Goal: Information Seeking & Learning: Compare options

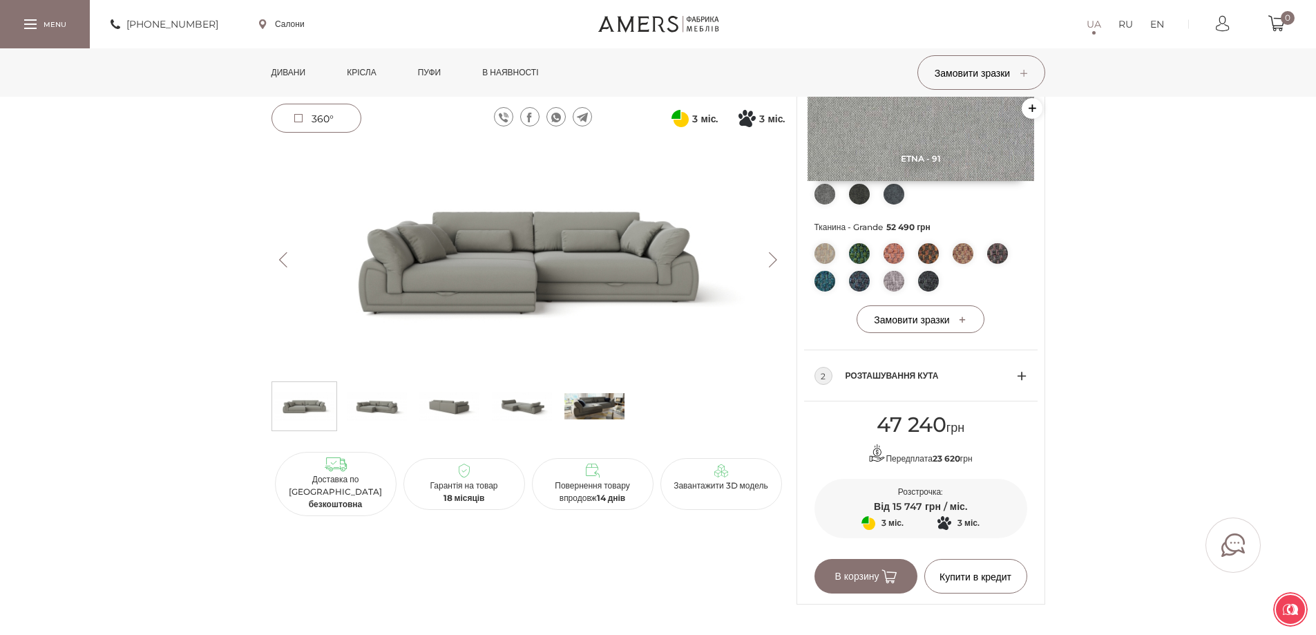
scroll to position [553, 0]
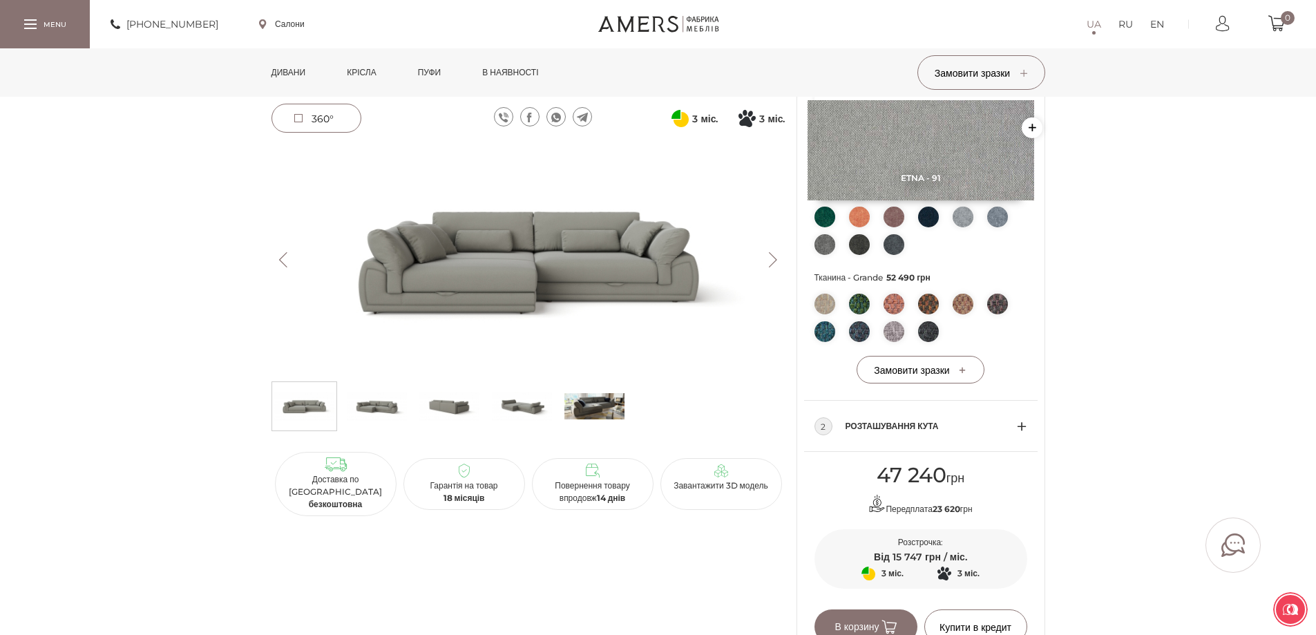
click at [272, 66] on link "Дивани" at bounding box center [288, 72] width 55 height 48
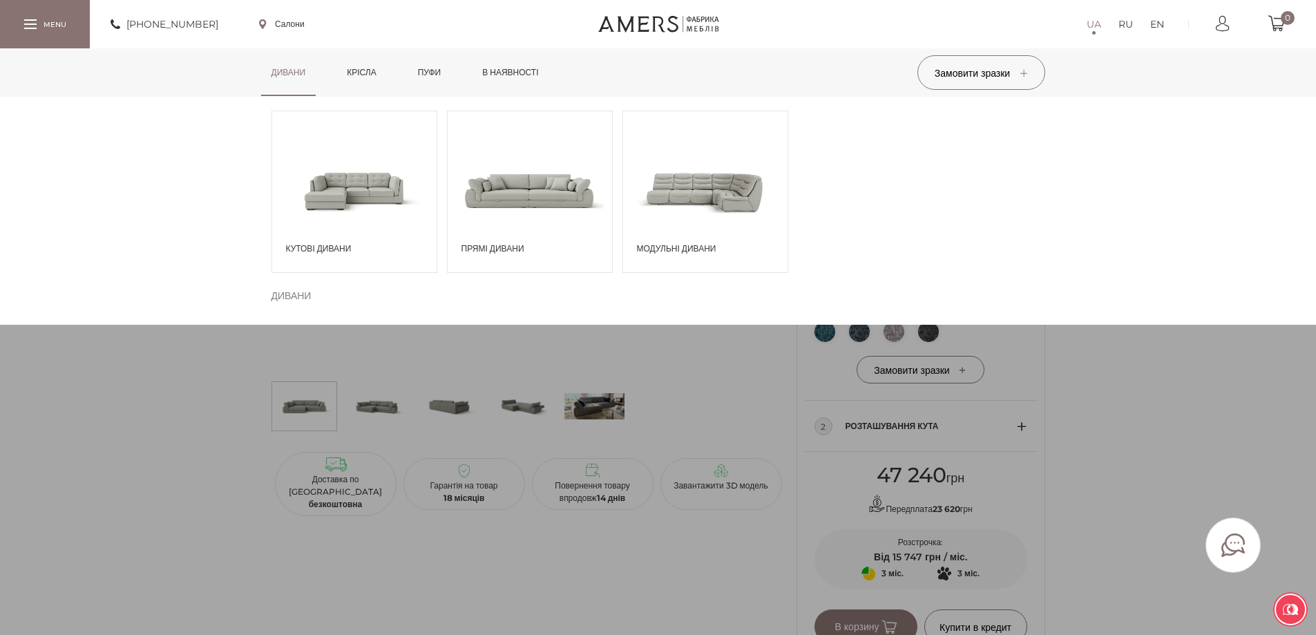
click at [386, 186] on span at bounding box center [354, 190] width 164 height 96
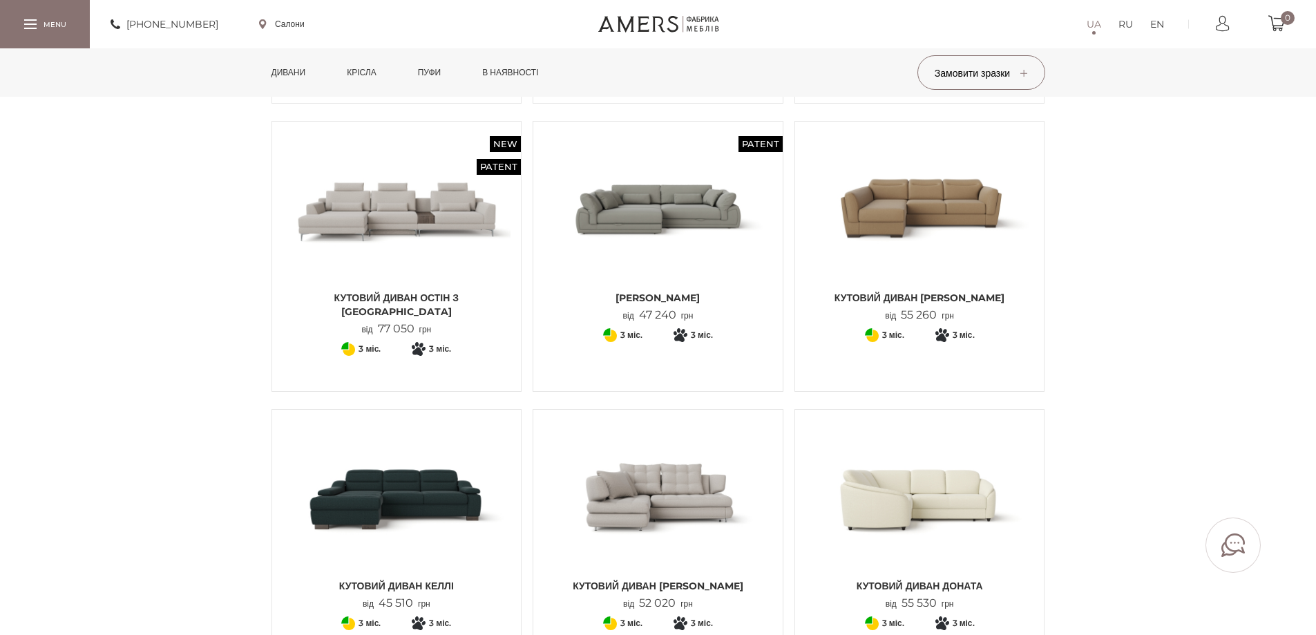
scroll to position [414, 0]
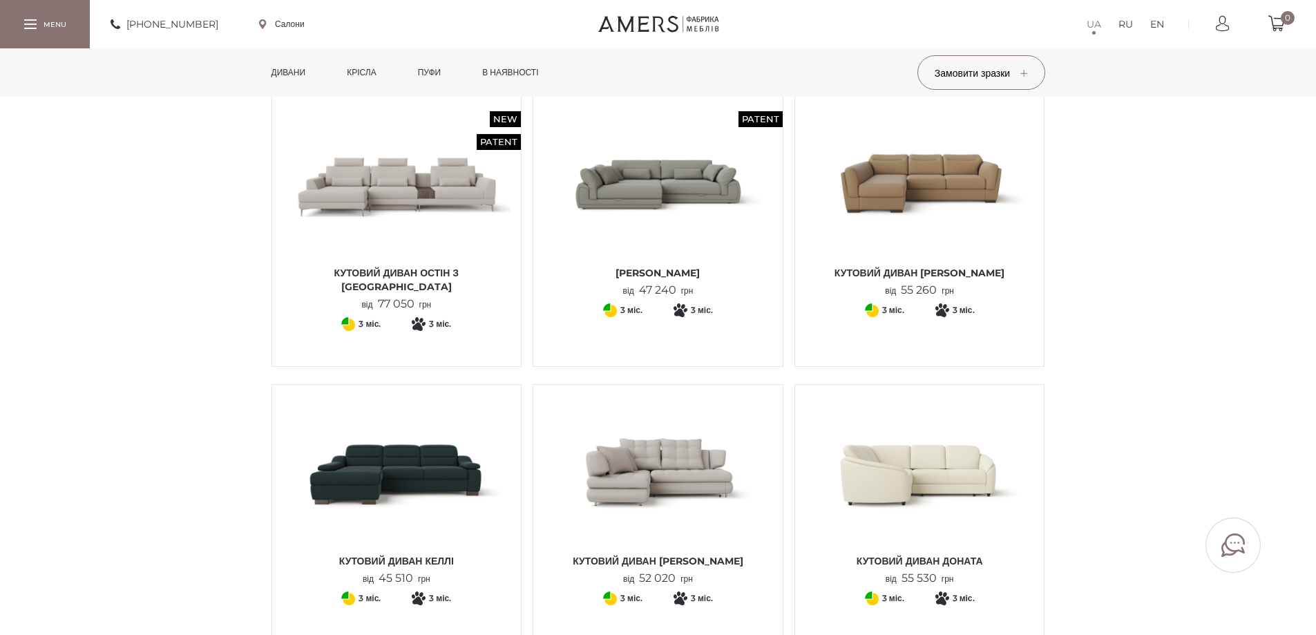
click at [883, 220] on img at bounding box center [919, 183] width 229 height 152
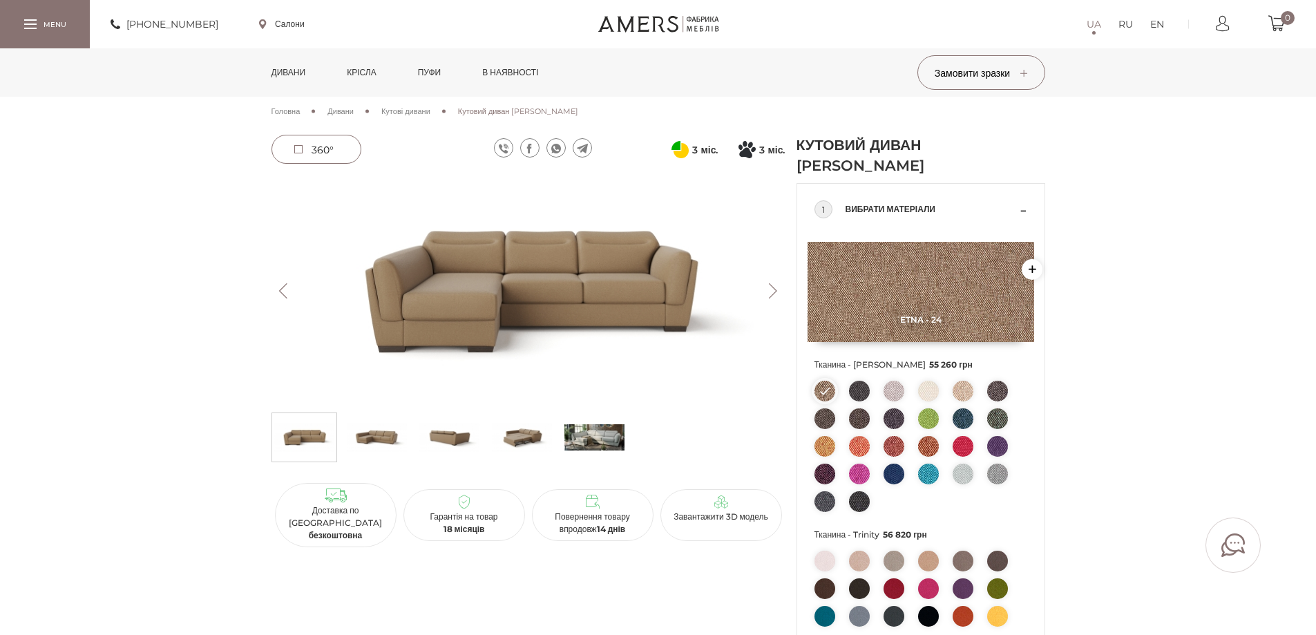
click at [600, 437] on img at bounding box center [594, 436] width 60 height 41
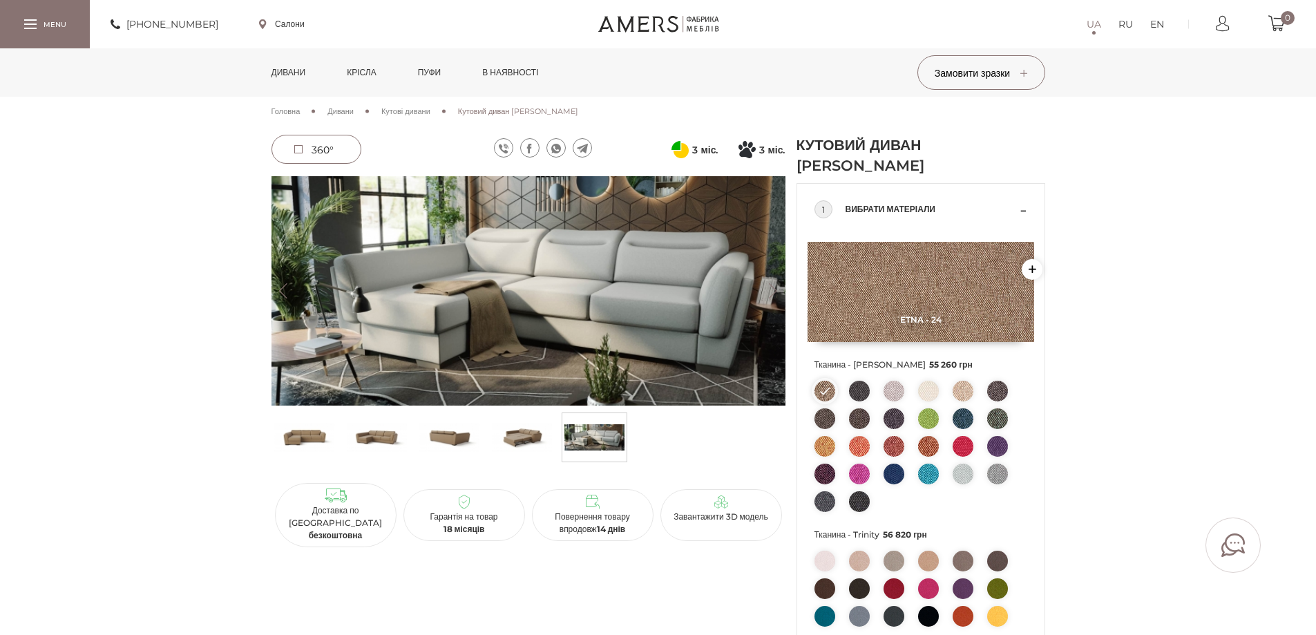
click at [586, 267] on img at bounding box center [528, 290] width 514 height 229
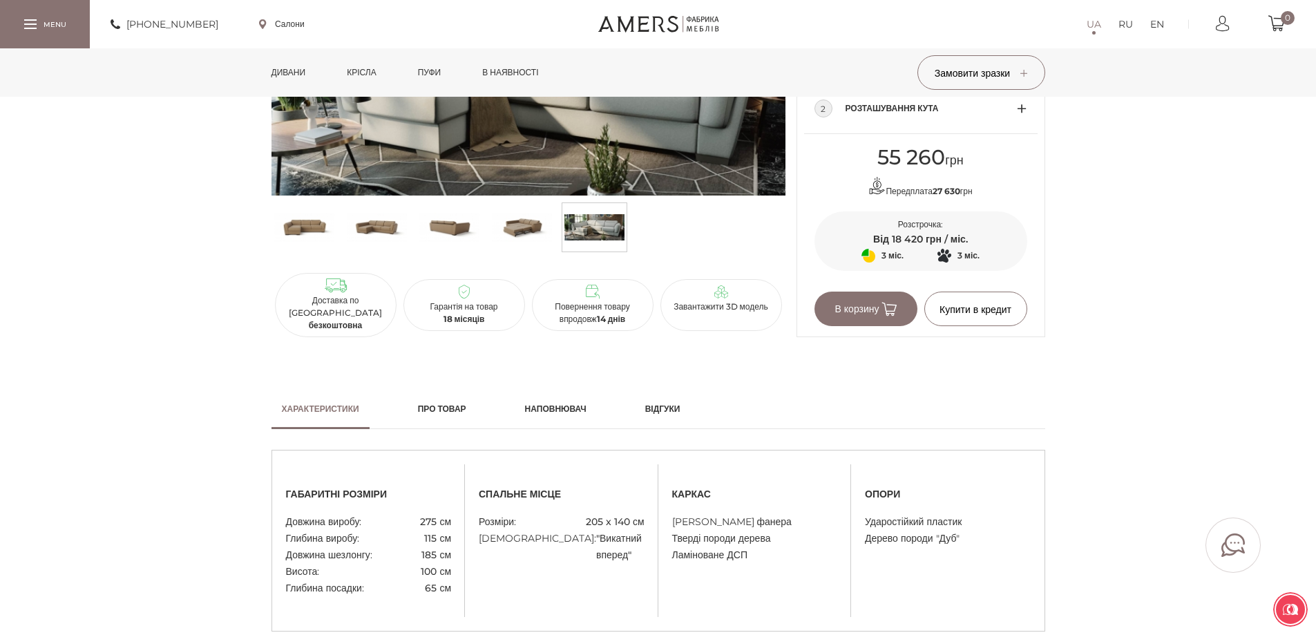
scroll to position [829, 0]
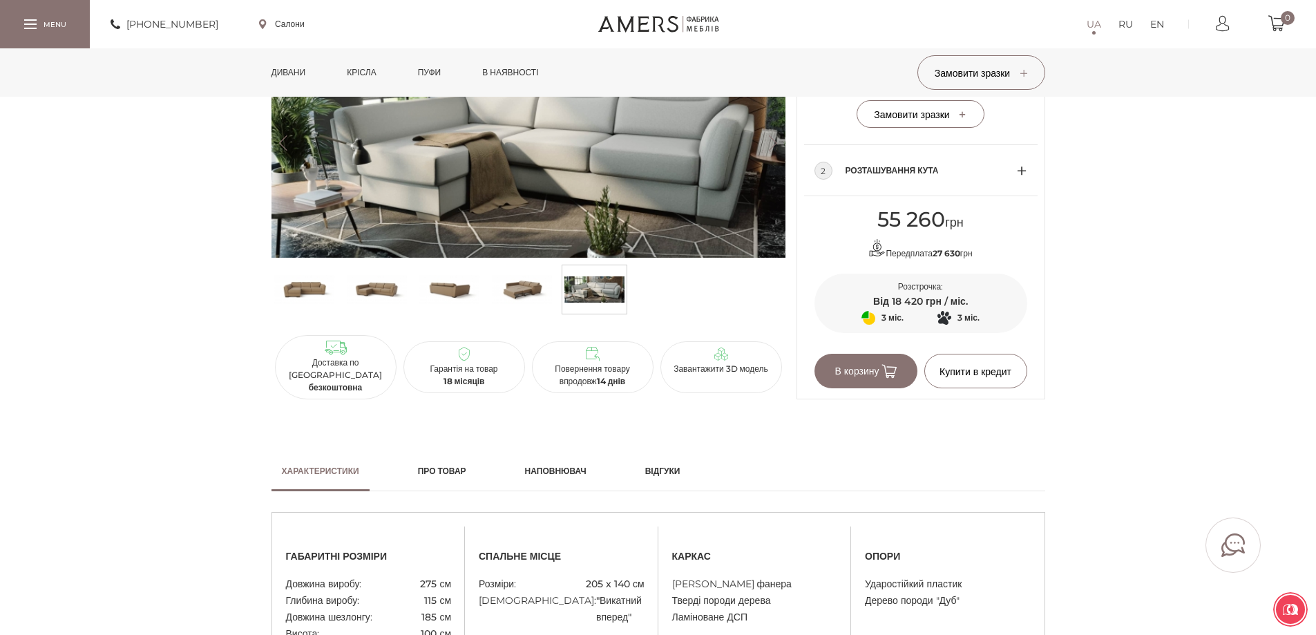
click at [298, 74] on link "Дивани" at bounding box center [288, 72] width 55 height 48
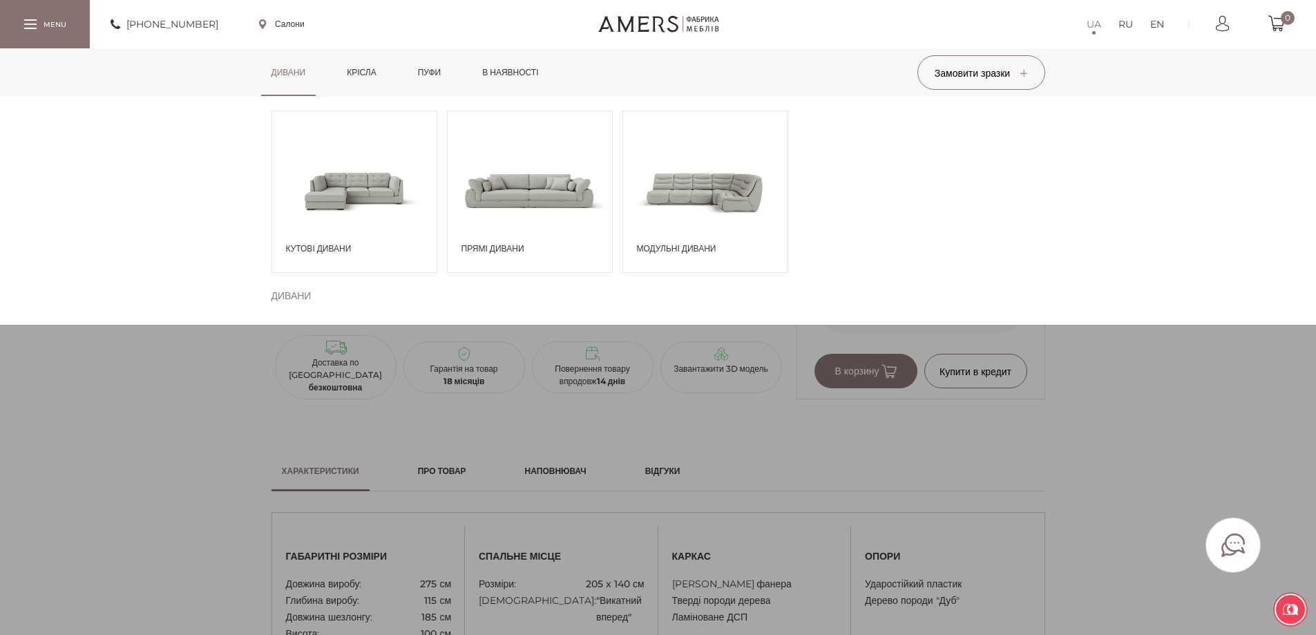
click at [562, 162] on span at bounding box center [530, 190] width 164 height 96
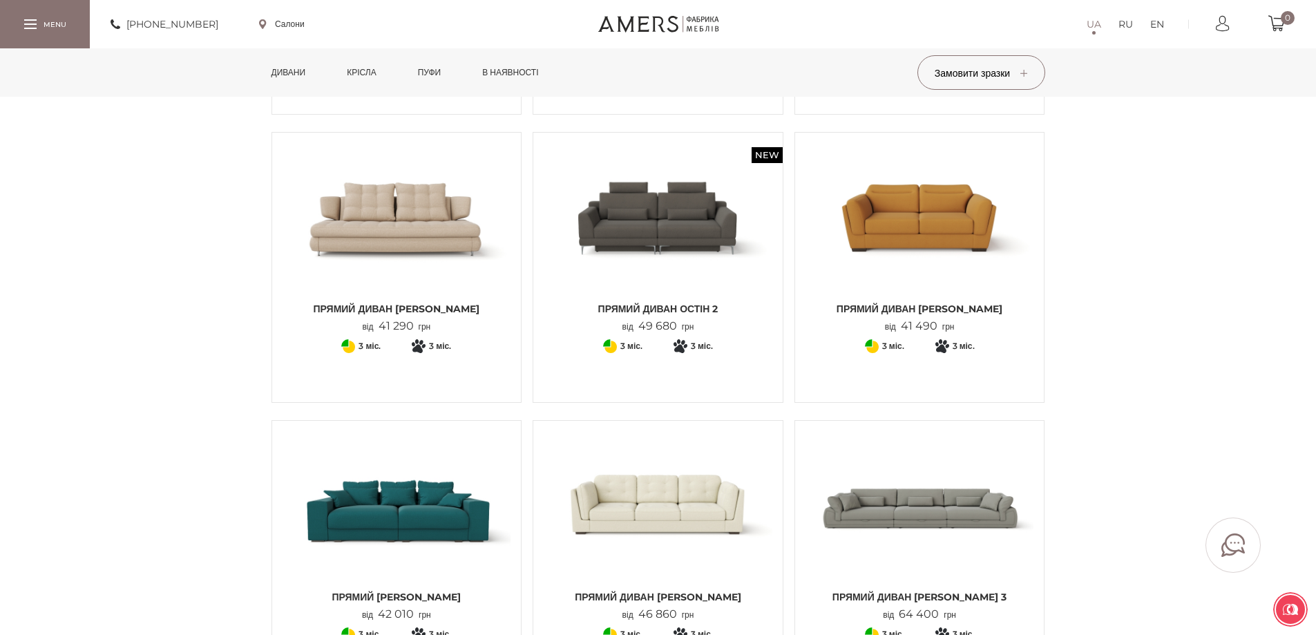
scroll to position [691, 0]
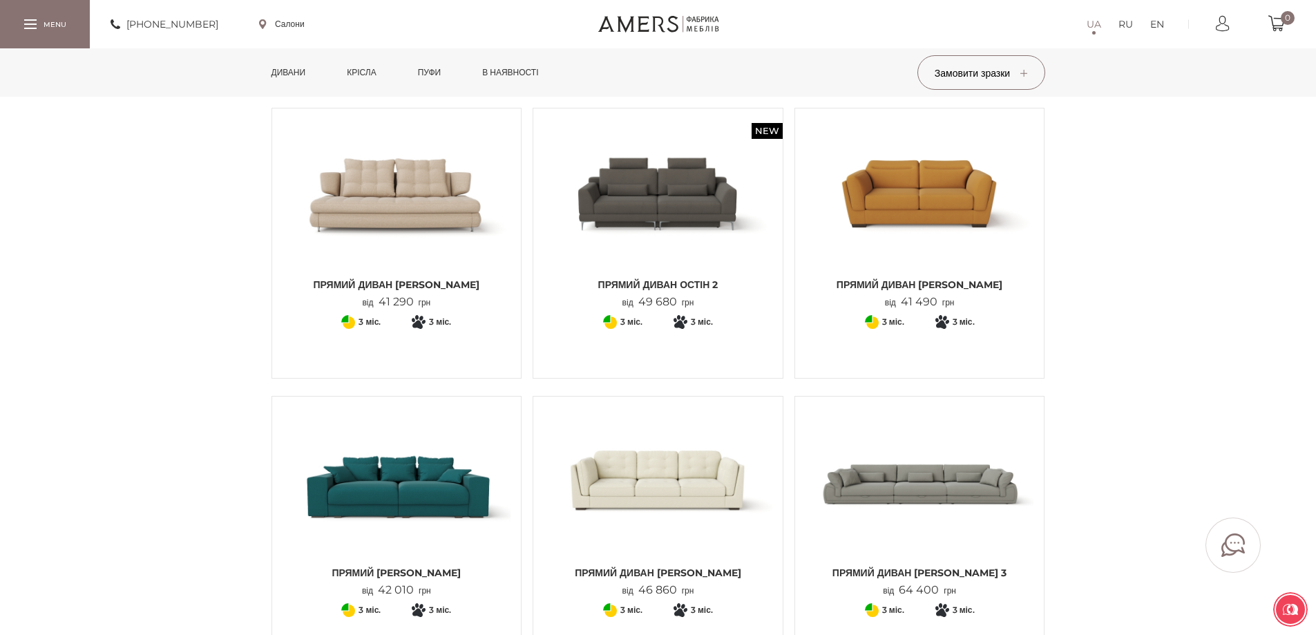
click at [408, 450] on img at bounding box center [396, 483] width 229 height 152
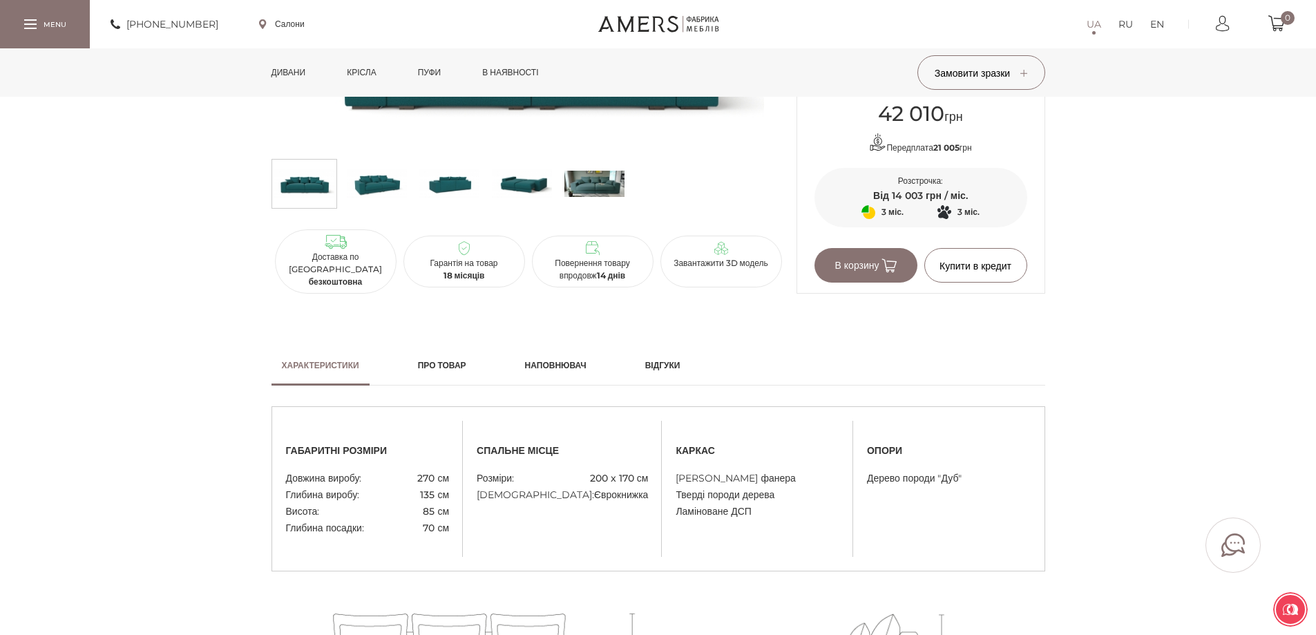
scroll to position [829, 0]
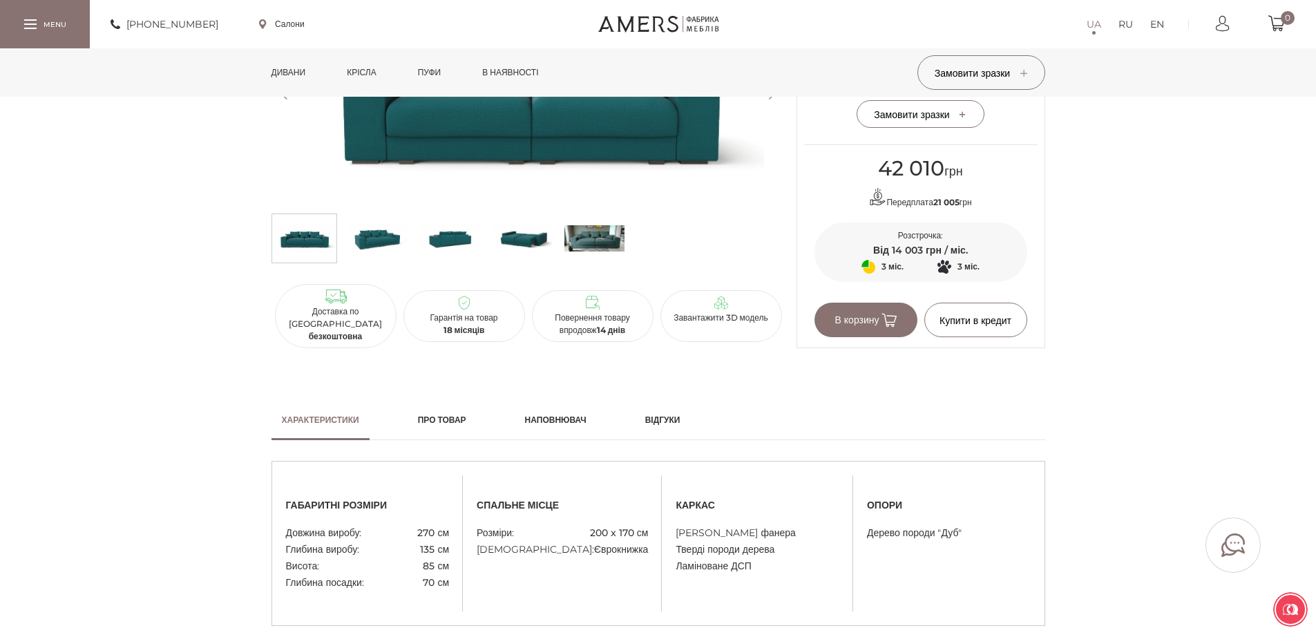
click at [290, 66] on link "Дивани" at bounding box center [288, 72] width 55 height 48
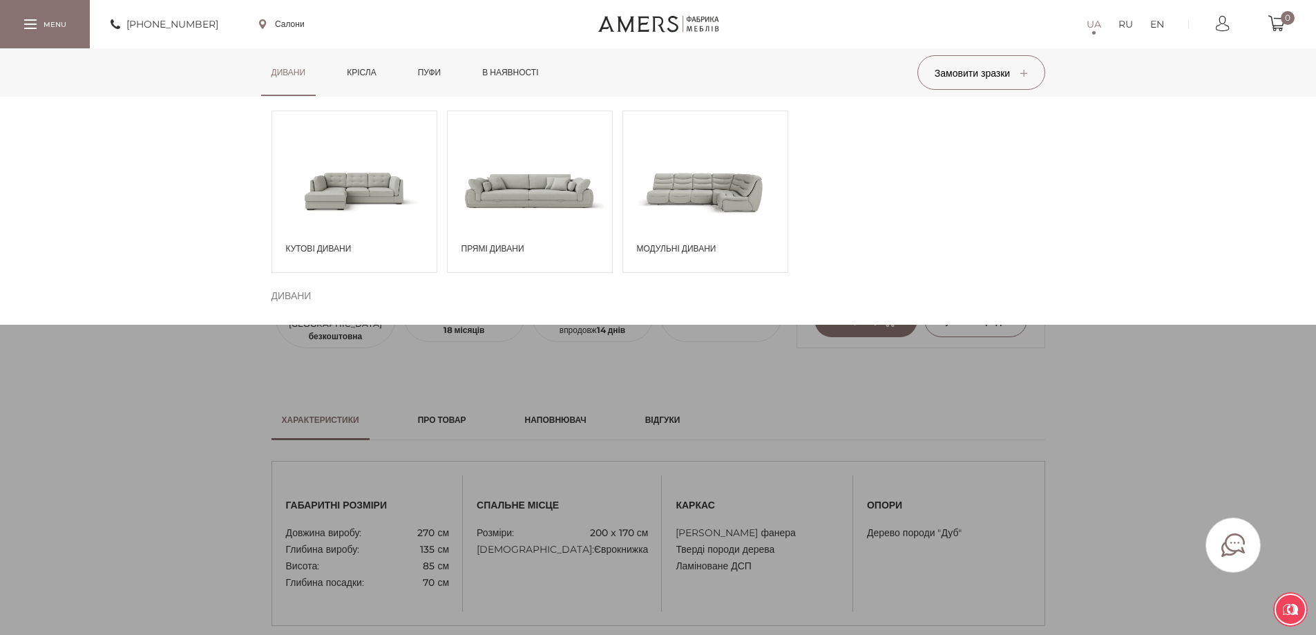
click at [317, 180] on span at bounding box center [354, 190] width 164 height 96
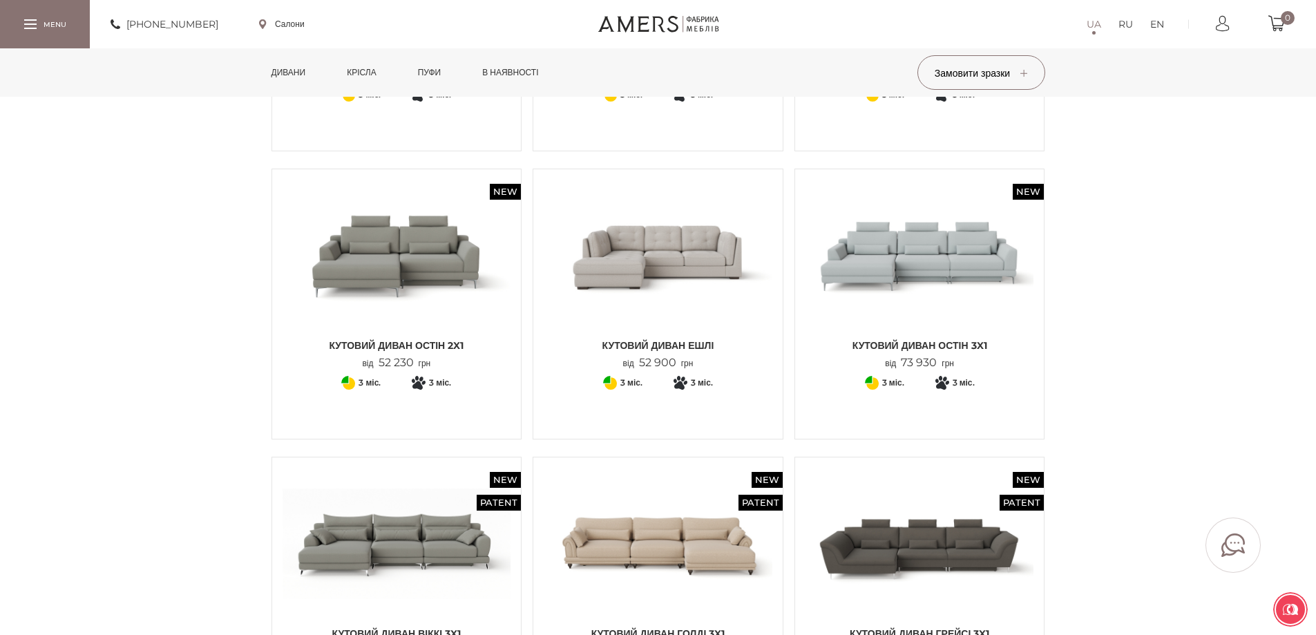
scroll to position [967, 0]
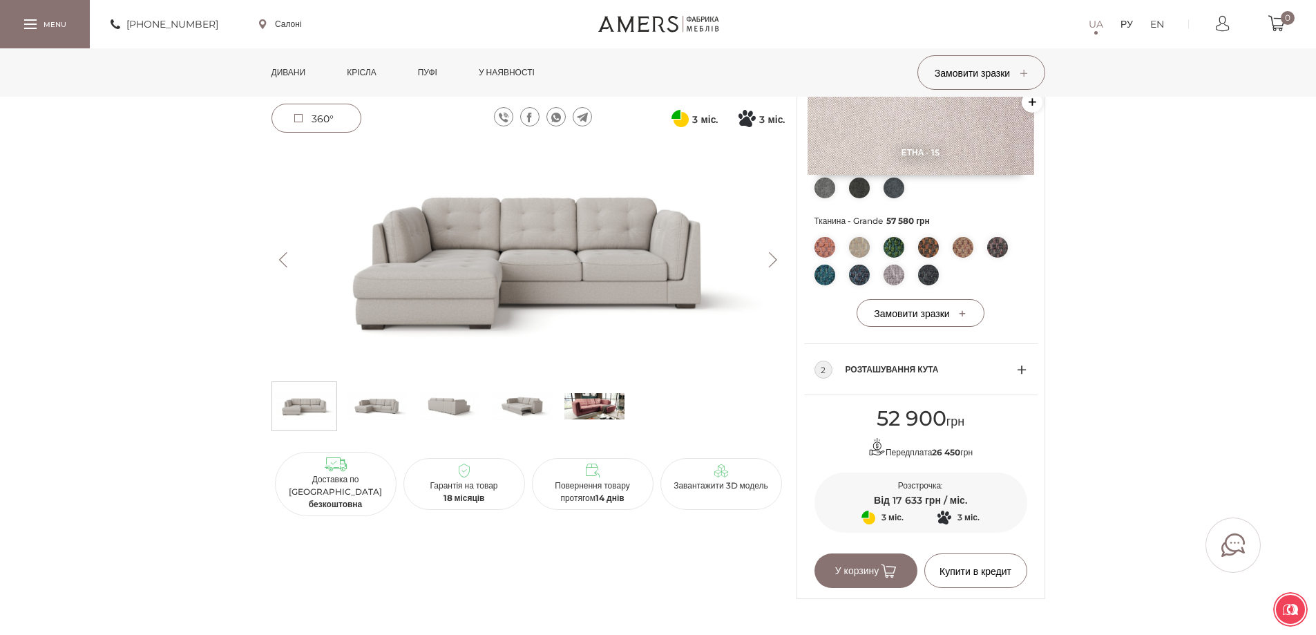
scroll to position [622, 0]
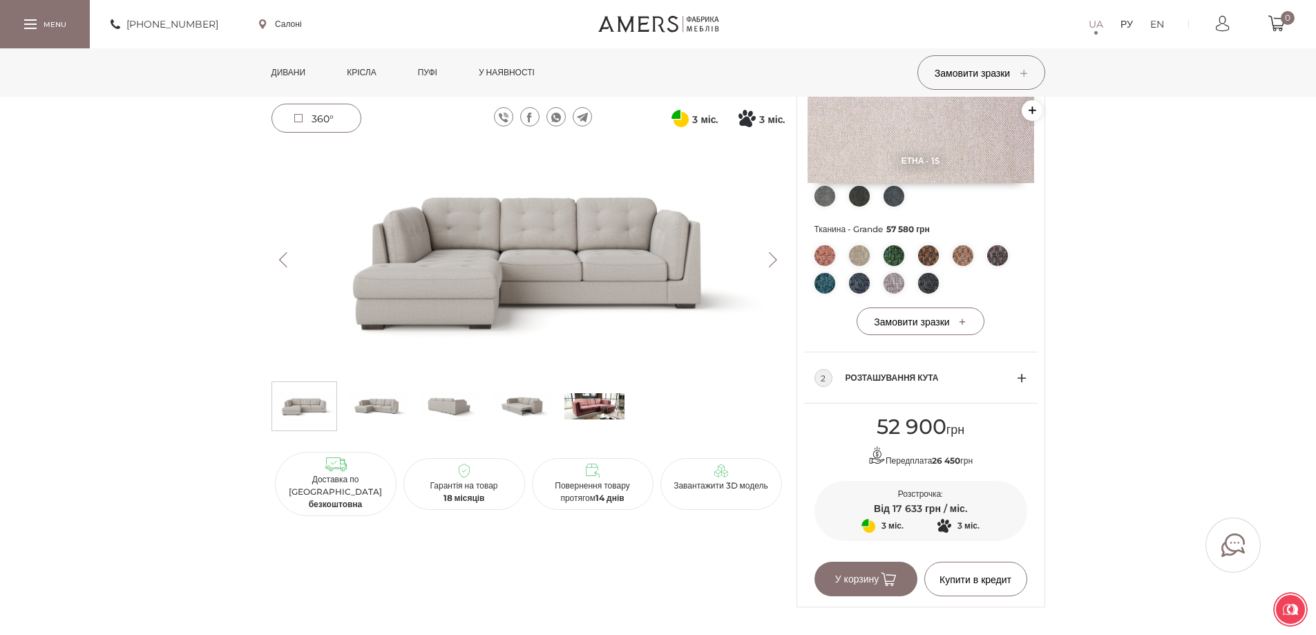
click at [556, 245] on img at bounding box center [528, 259] width 514 height 229
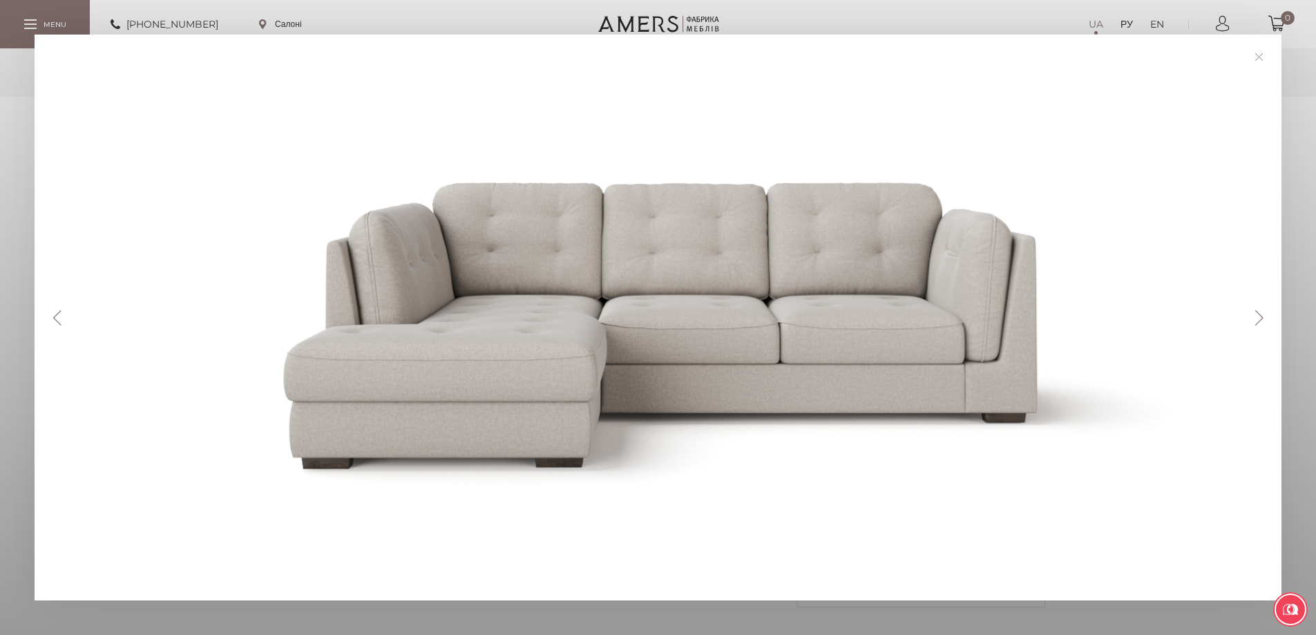
click at [544, 301] on div at bounding box center [663, 317] width 1188 height 497
click at [1262, 324] on button "Далі" at bounding box center [1259, 317] width 24 height 15
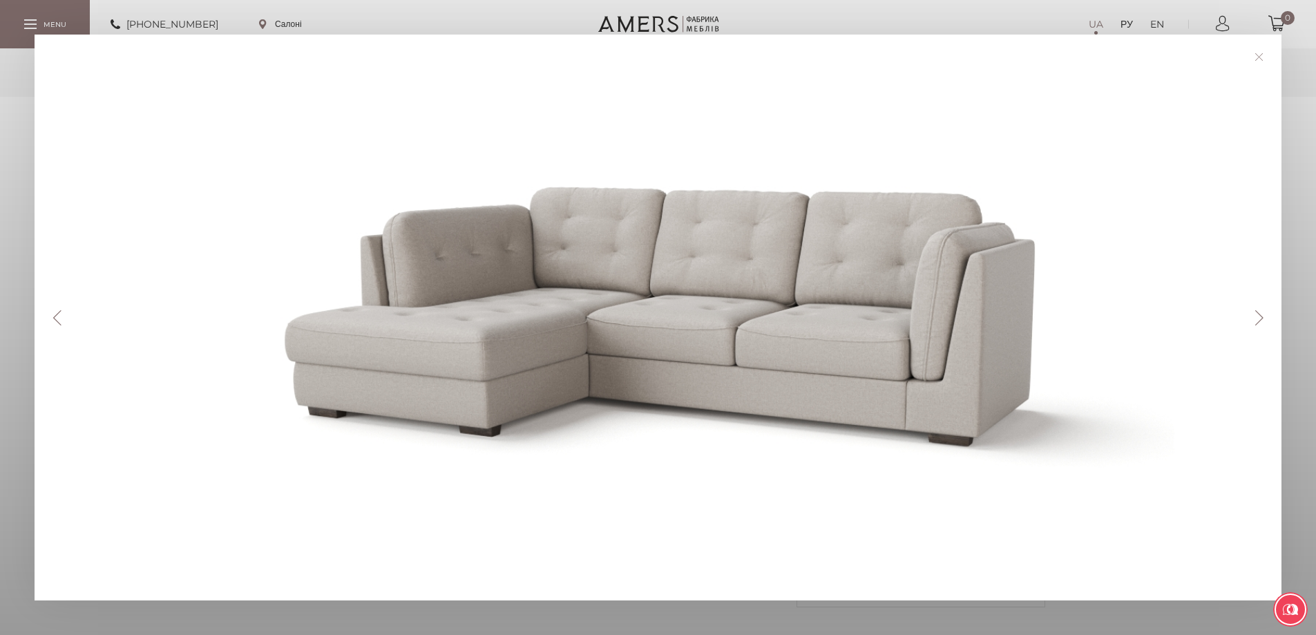
click at [1262, 321] on button "Далі" at bounding box center [1259, 317] width 24 height 15
click at [1298, 41] on div "Попередній Далі" at bounding box center [658, 317] width 1316 height 635
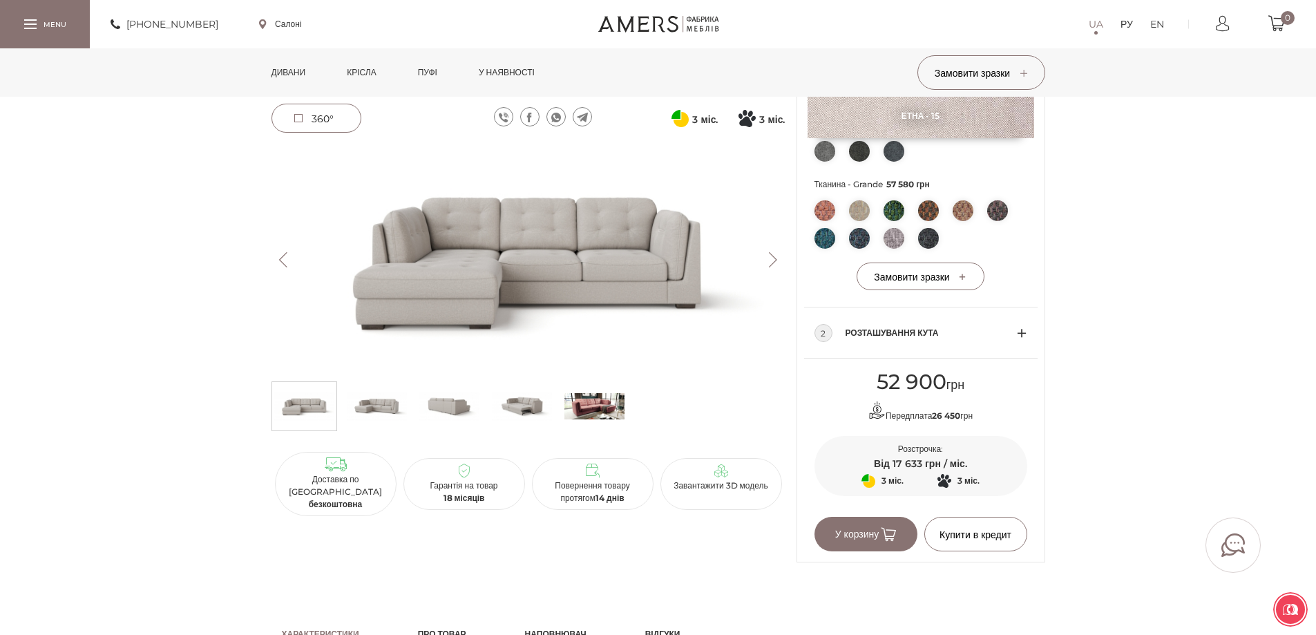
scroll to position [691, 0]
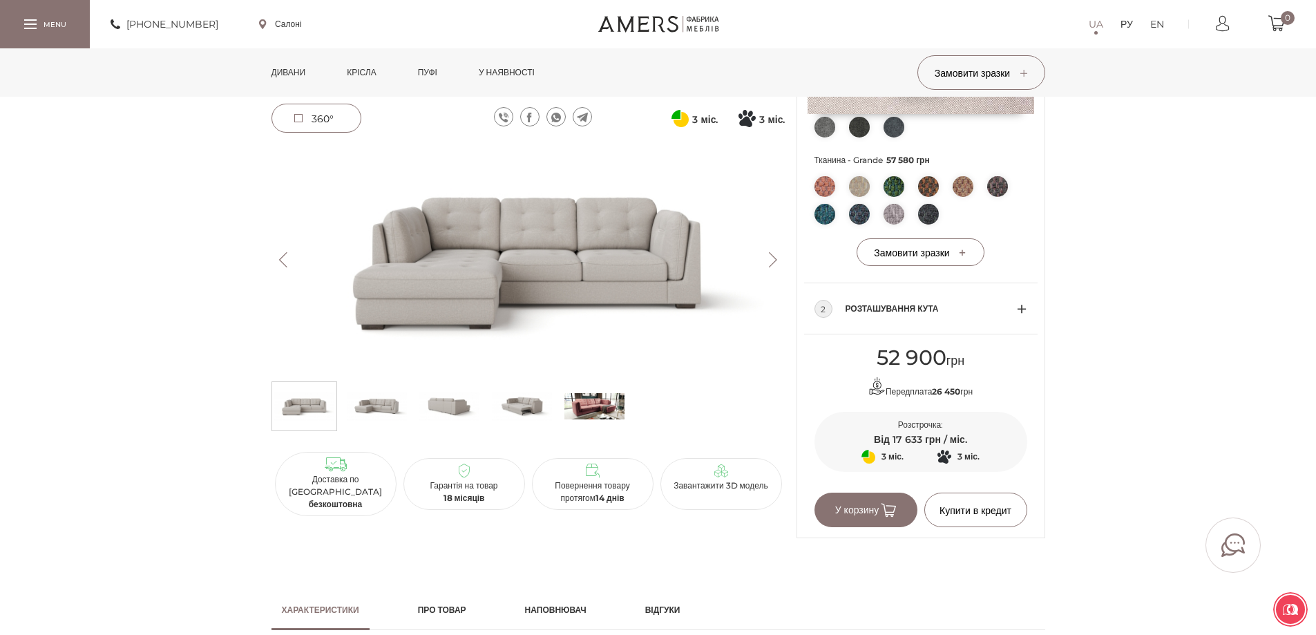
click at [961, 184] on img at bounding box center [962, 186] width 21 height 21
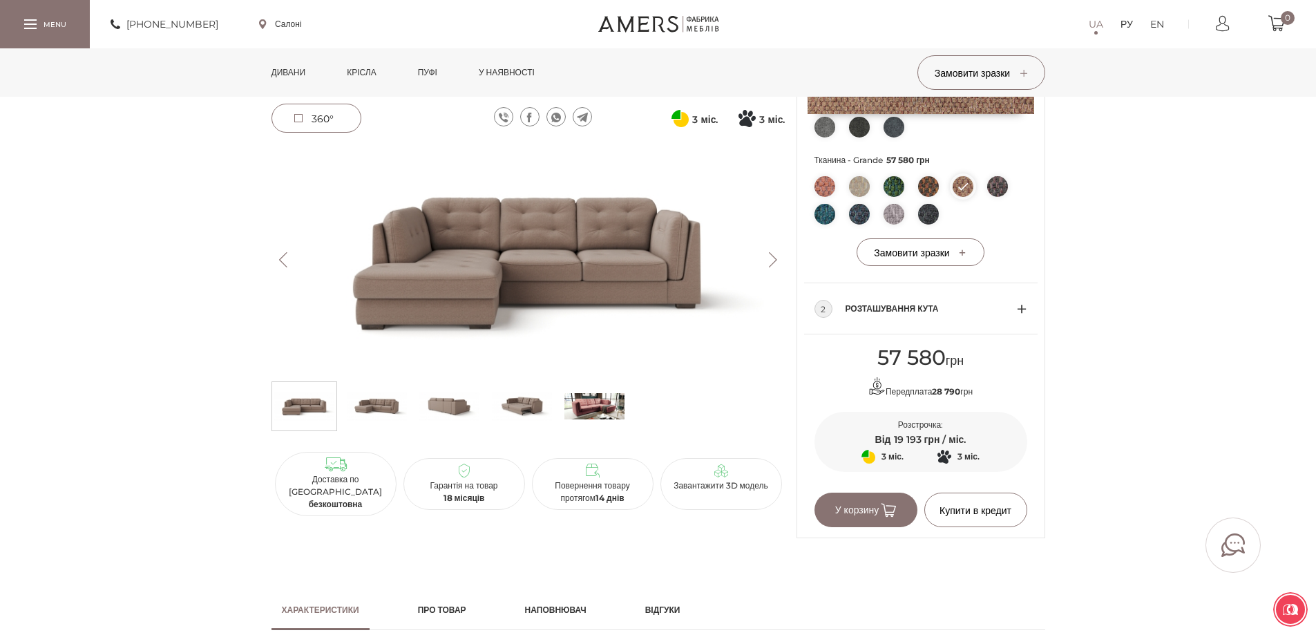
click at [673, 216] on img at bounding box center [528, 259] width 514 height 229
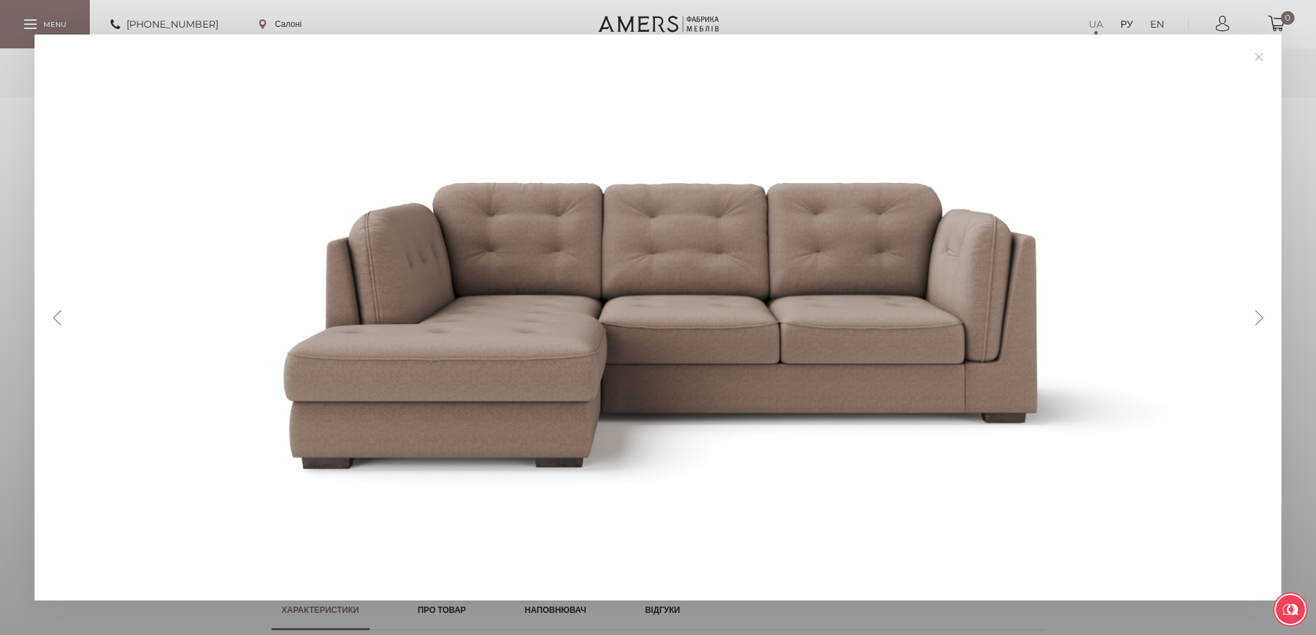
drag, startPoint x: 834, startPoint y: 257, endPoint x: 689, endPoint y: 307, distance: 153.6
click at [689, 307] on div at bounding box center [663, 317] width 1188 height 497
drag, startPoint x: 689, startPoint y: 307, endPoint x: 887, endPoint y: 162, distance: 246.0
click at [1267, 55] on link at bounding box center [1258, 56] width 21 height 21
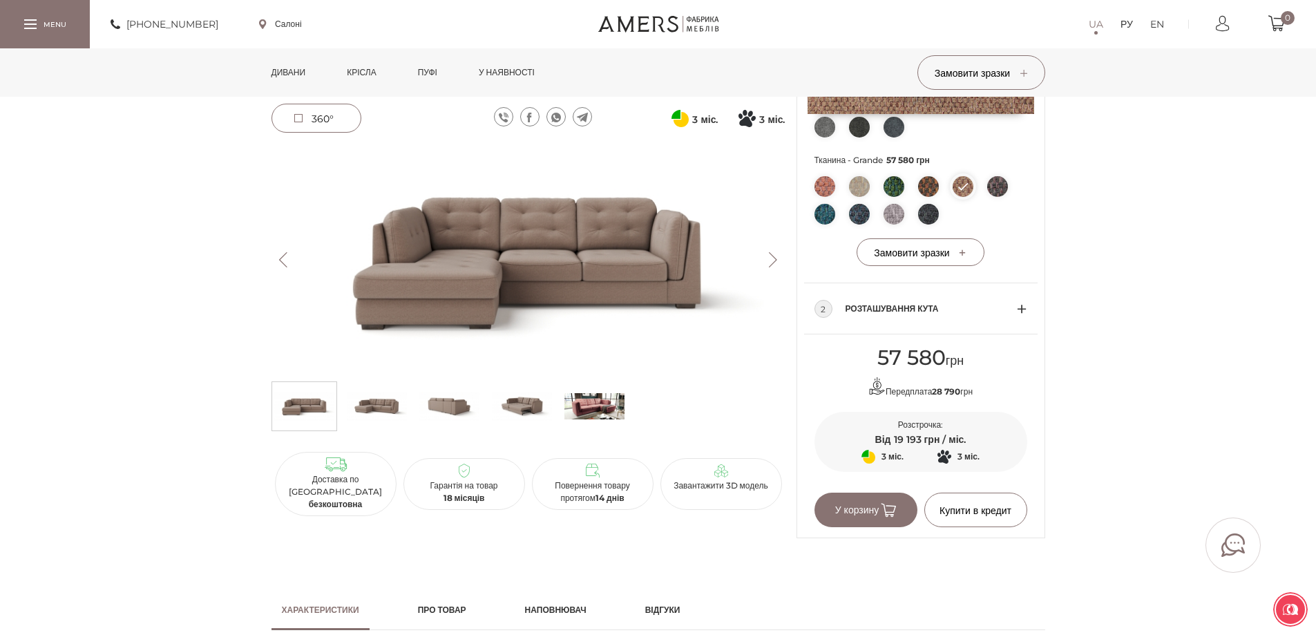
drag, startPoint x: 548, startPoint y: 246, endPoint x: 386, endPoint y: 397, distance: 221.9
click at [386, 397] on img at bounding box center [377, 405] width 60 height 41
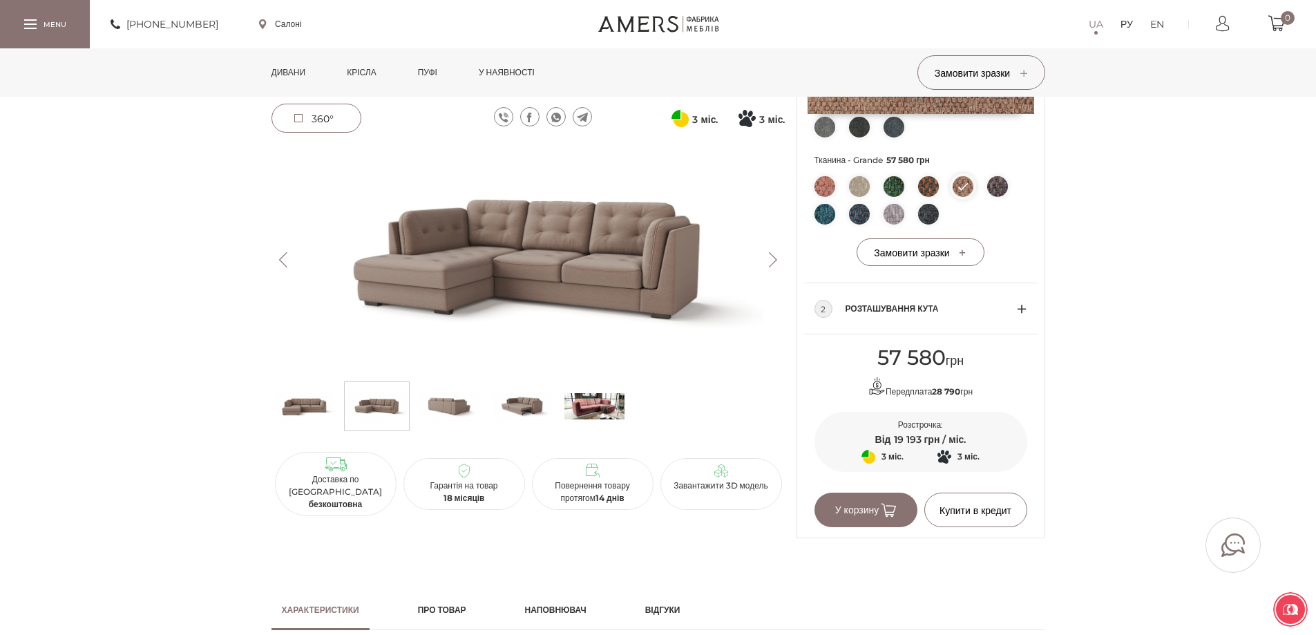
click at [588, 410] on img at bounding box center [594, 405] width 60 height 41
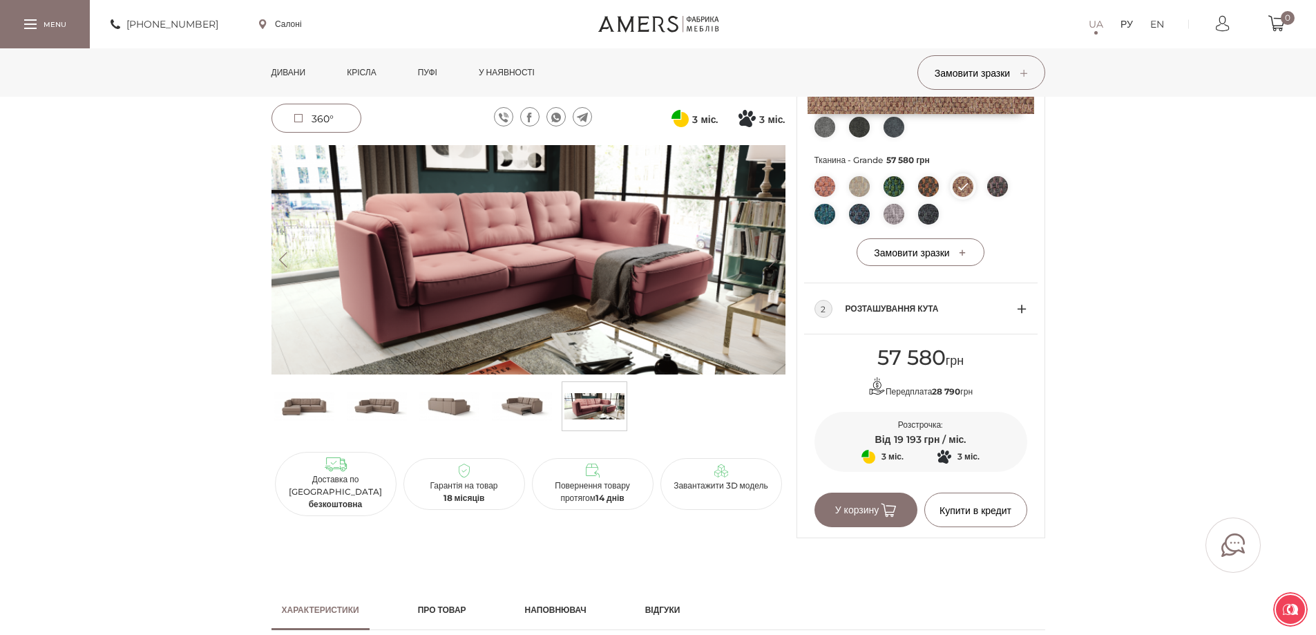
scroll to position [414, 0]
